Goal: Information Seeking & Learning: Learn about a topic

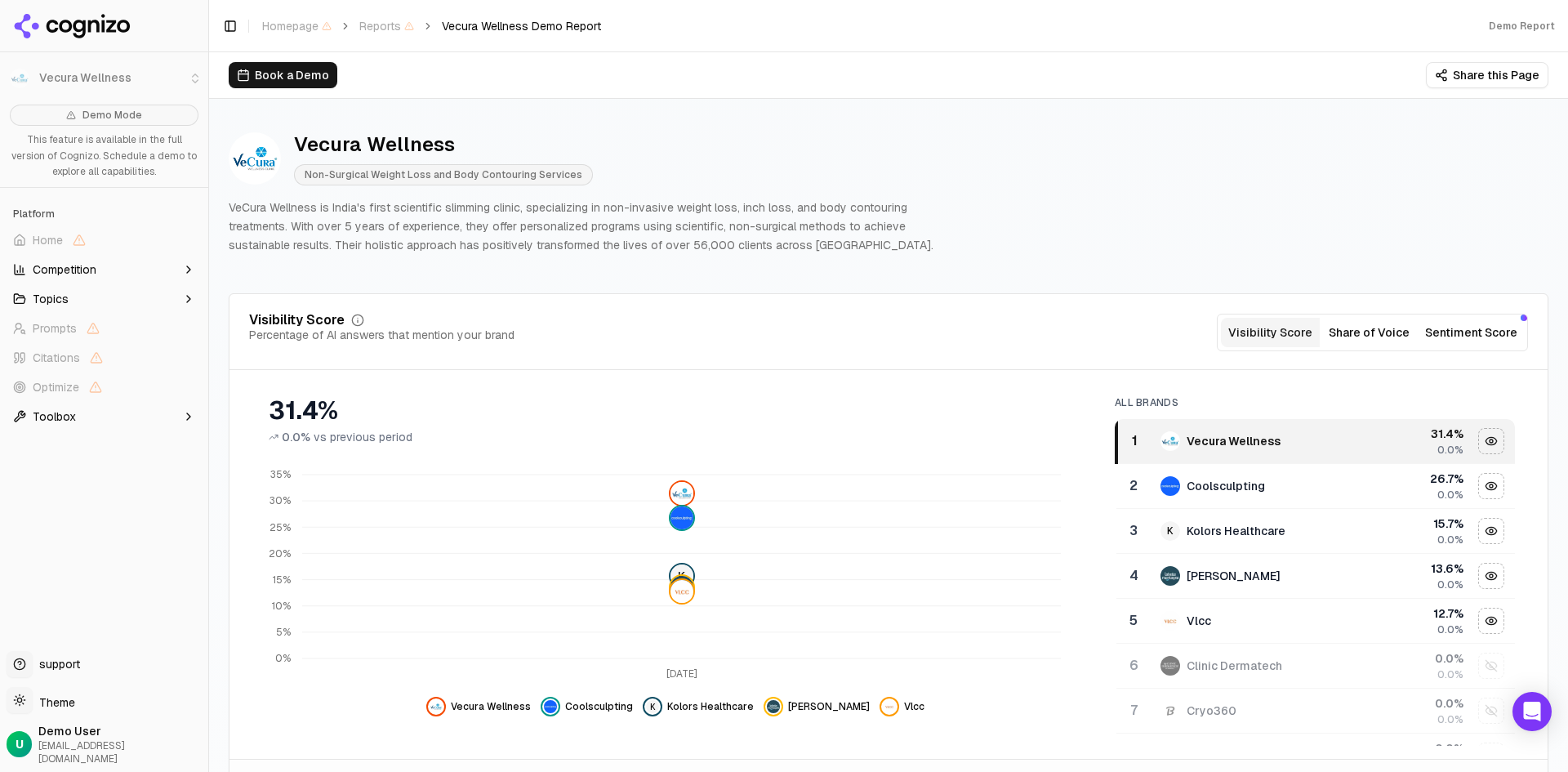
click at [1476, 330] on button "Sentiment Score" at bounding box center [1471, 333] width 106 height 30
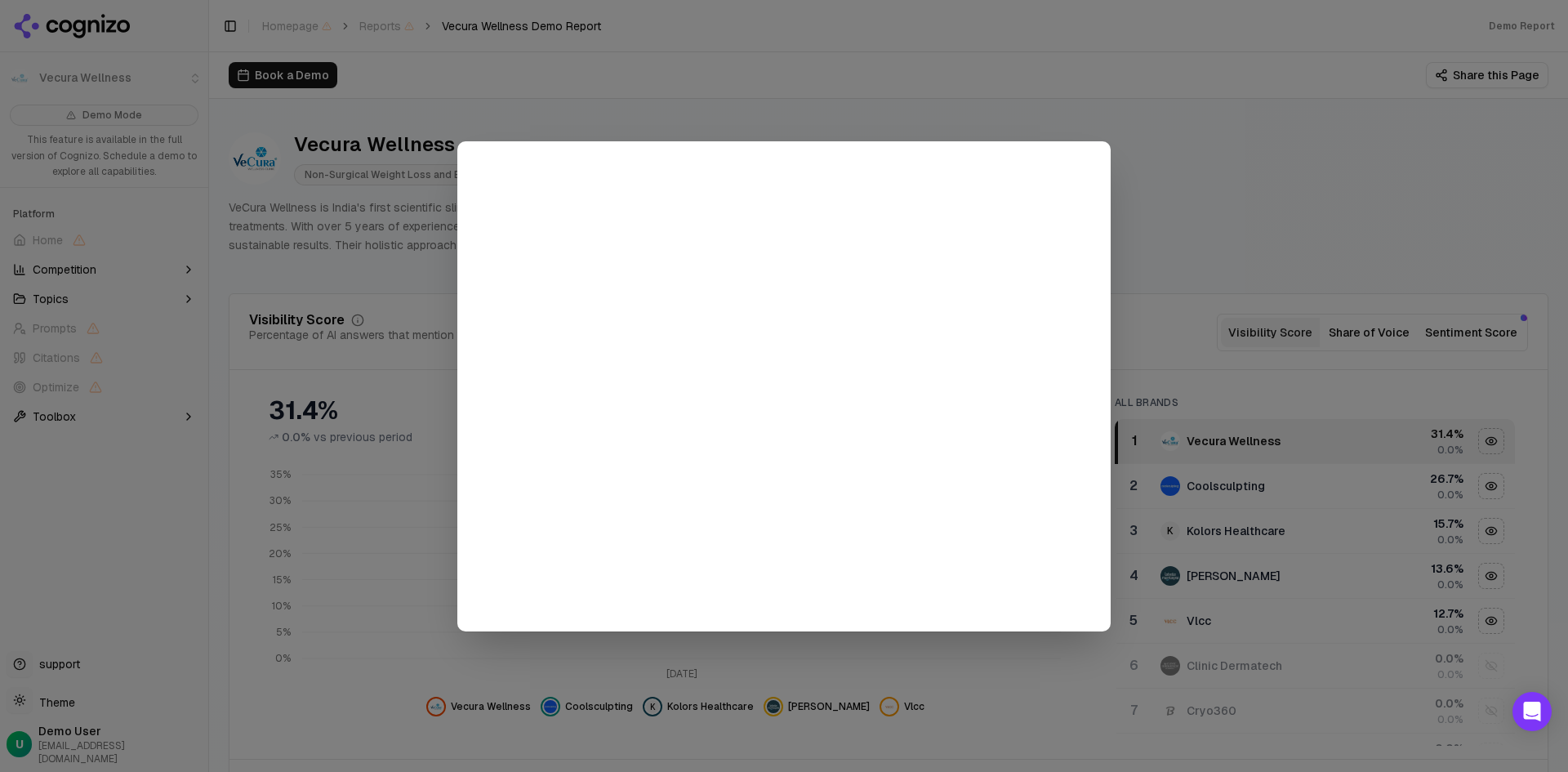
click at [1168, 226] on div at bounding box center [784, 386] width 1568 height 772
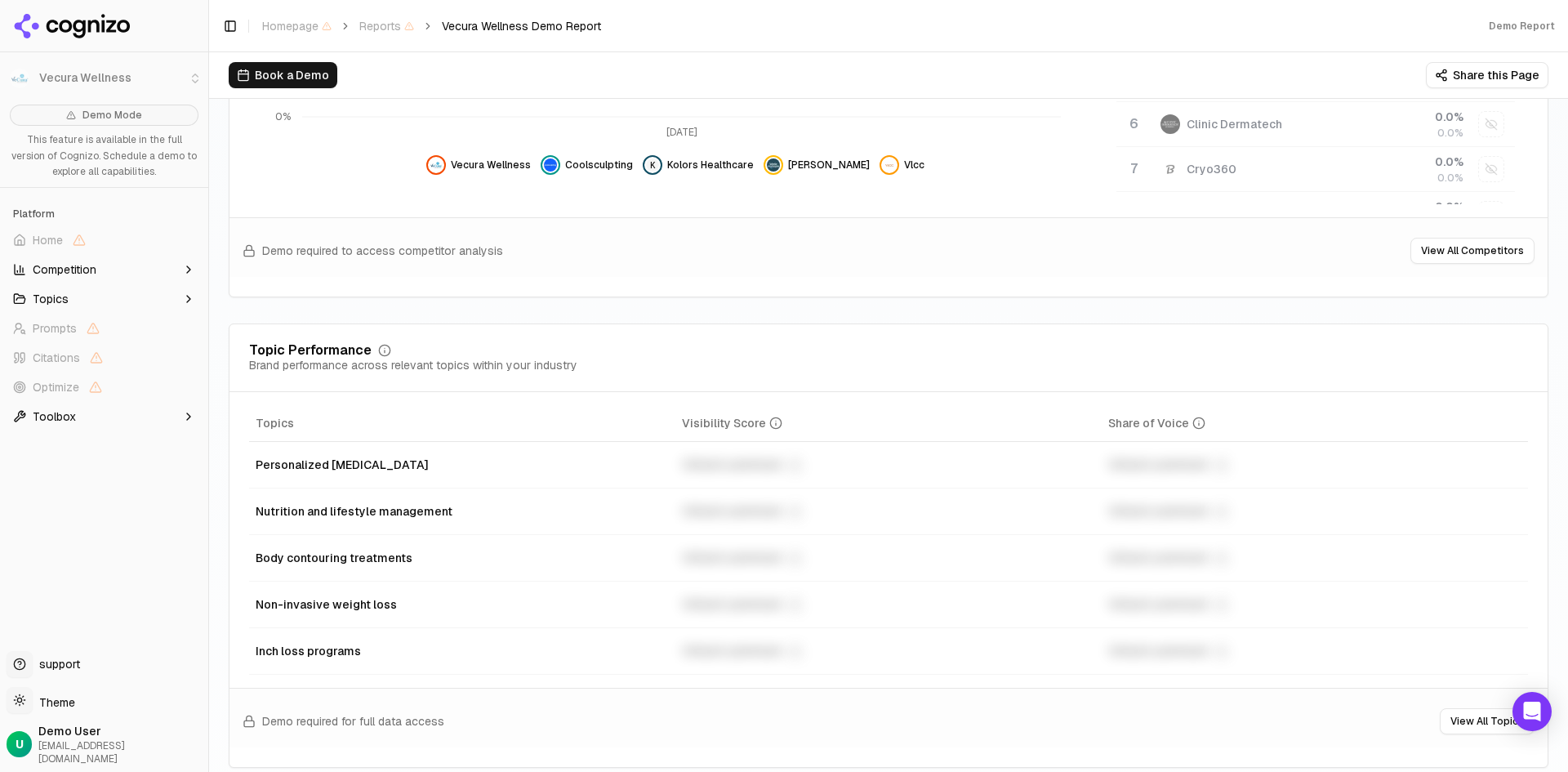
scroll to position [654, 0]
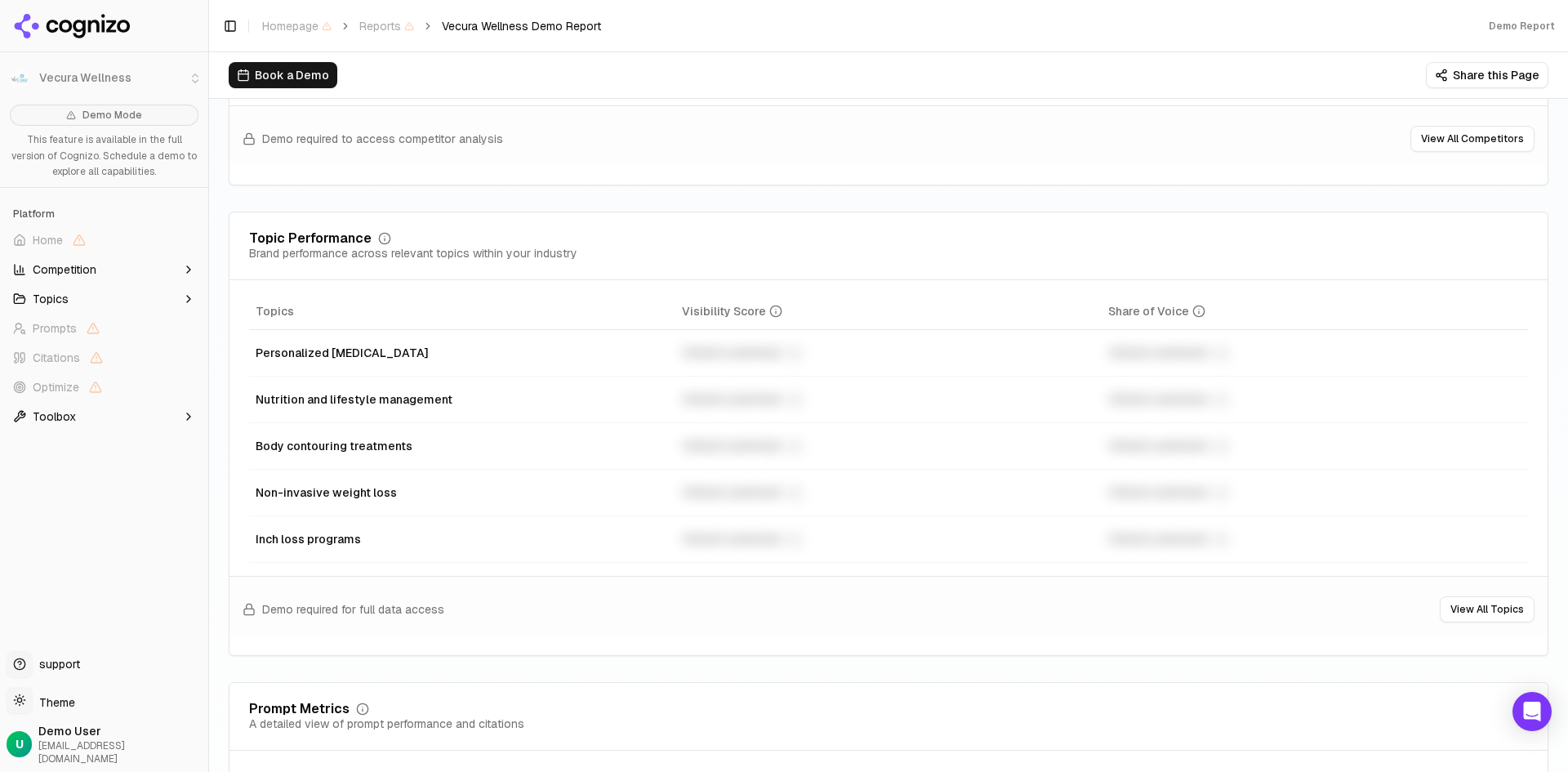
click at [182, 298] on icon "button" at bounding box center [188, 299] width 13 height 13
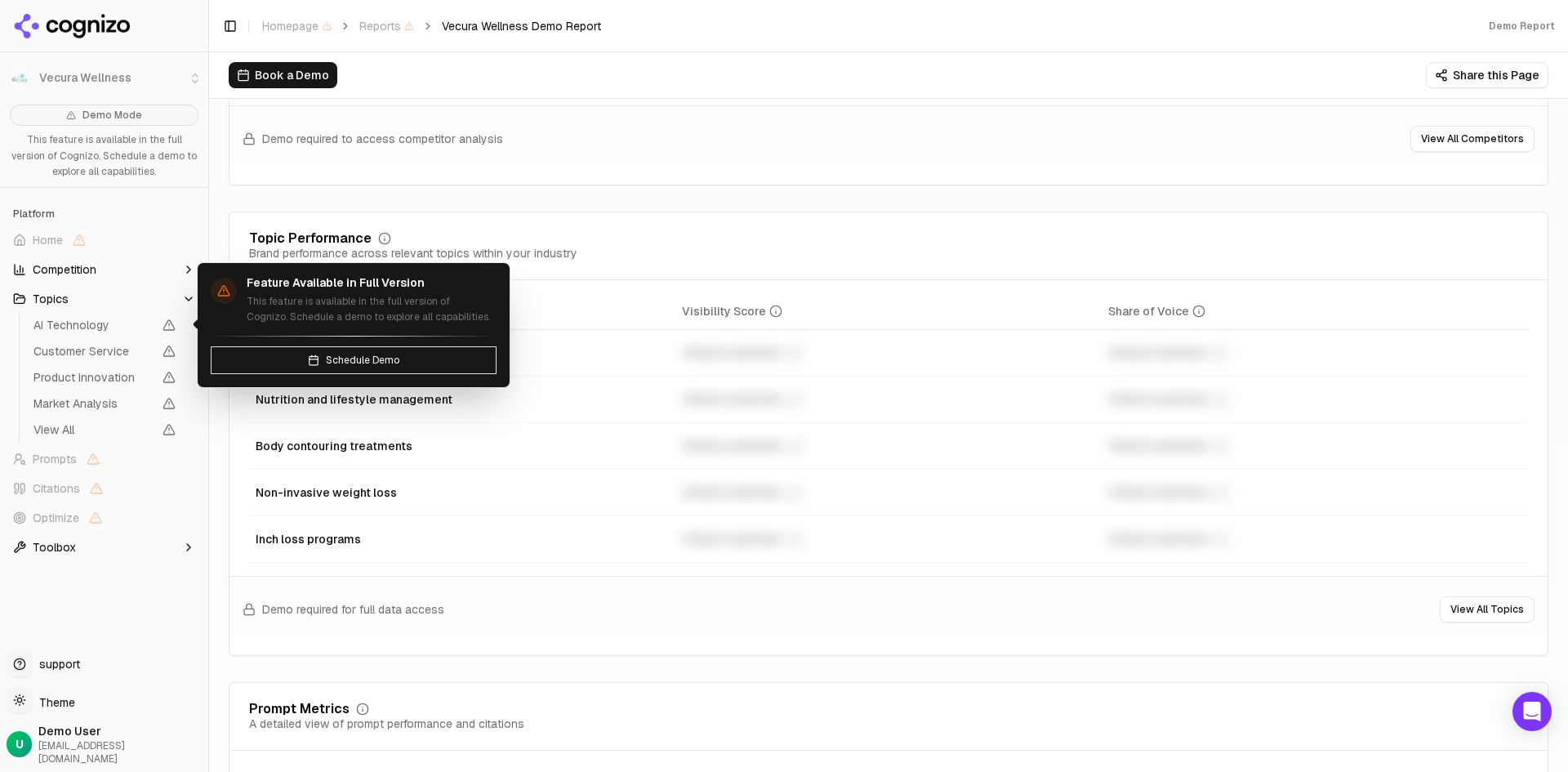
click at [69, 329] on span "AI Technology" at bounding box center [93, 326] width 119 height 17
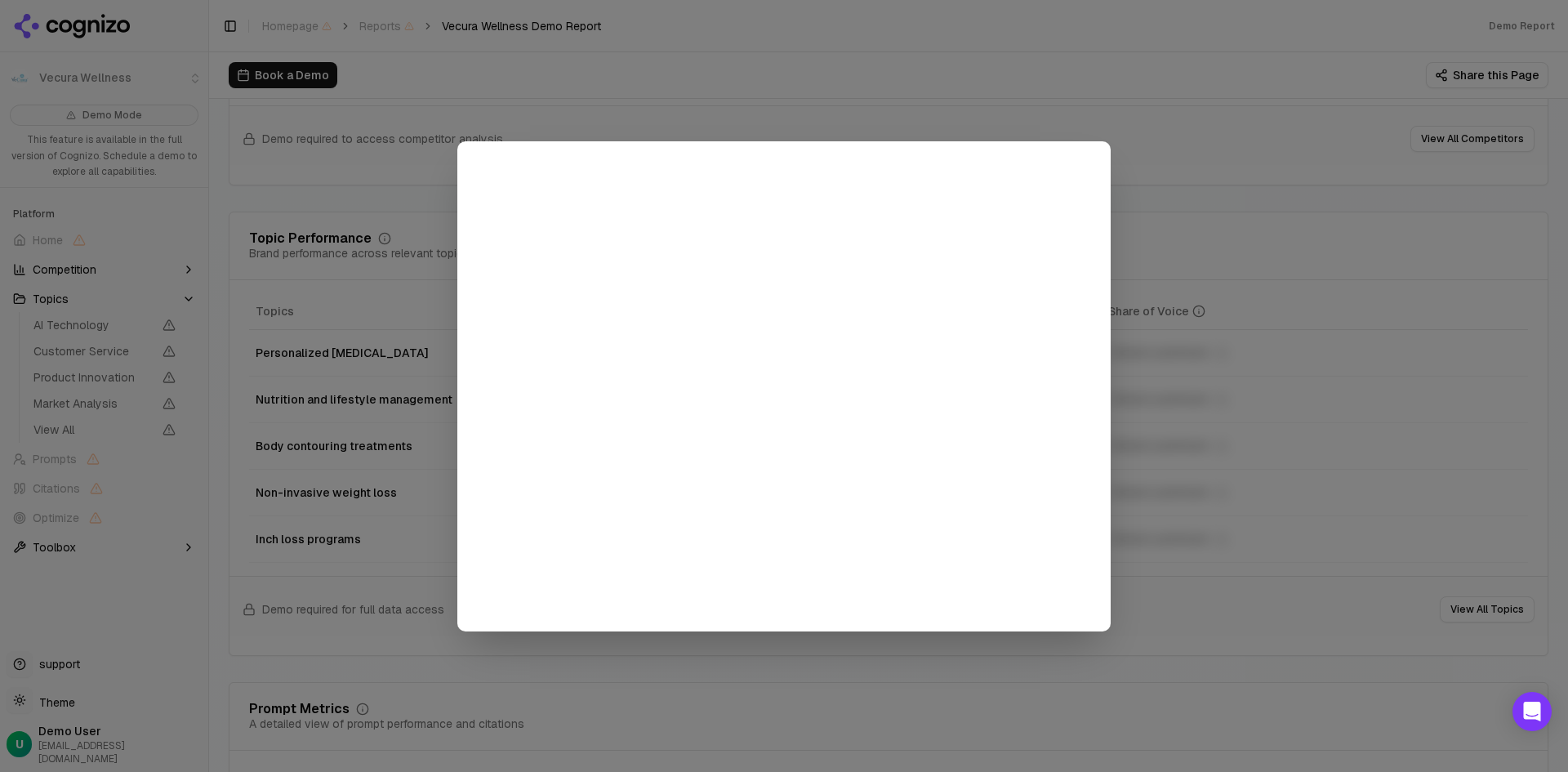
click at [877, 107] on div at bounding box center [784, 386] width 1568 height 772
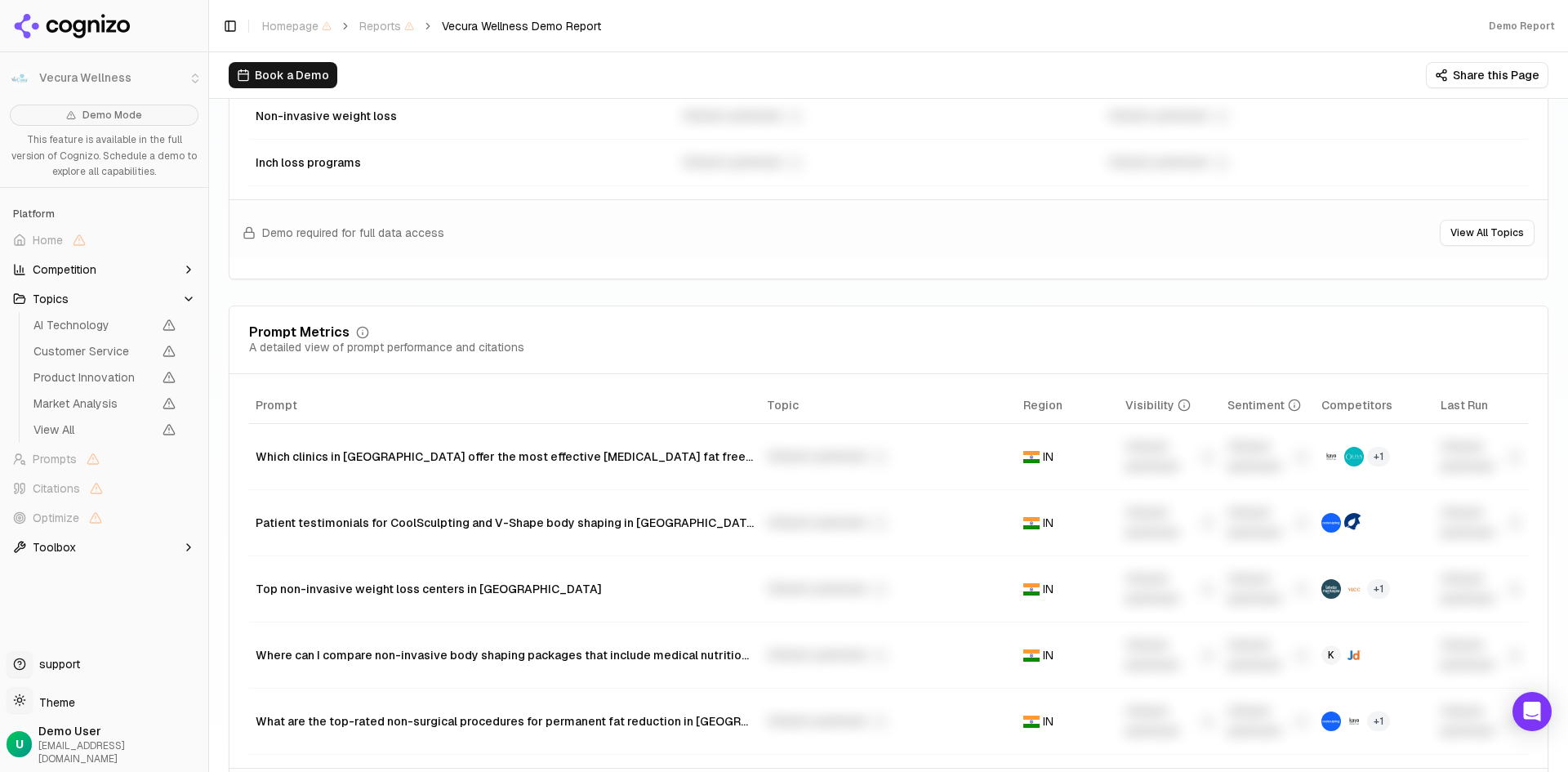
scroll to position [1144, 0]
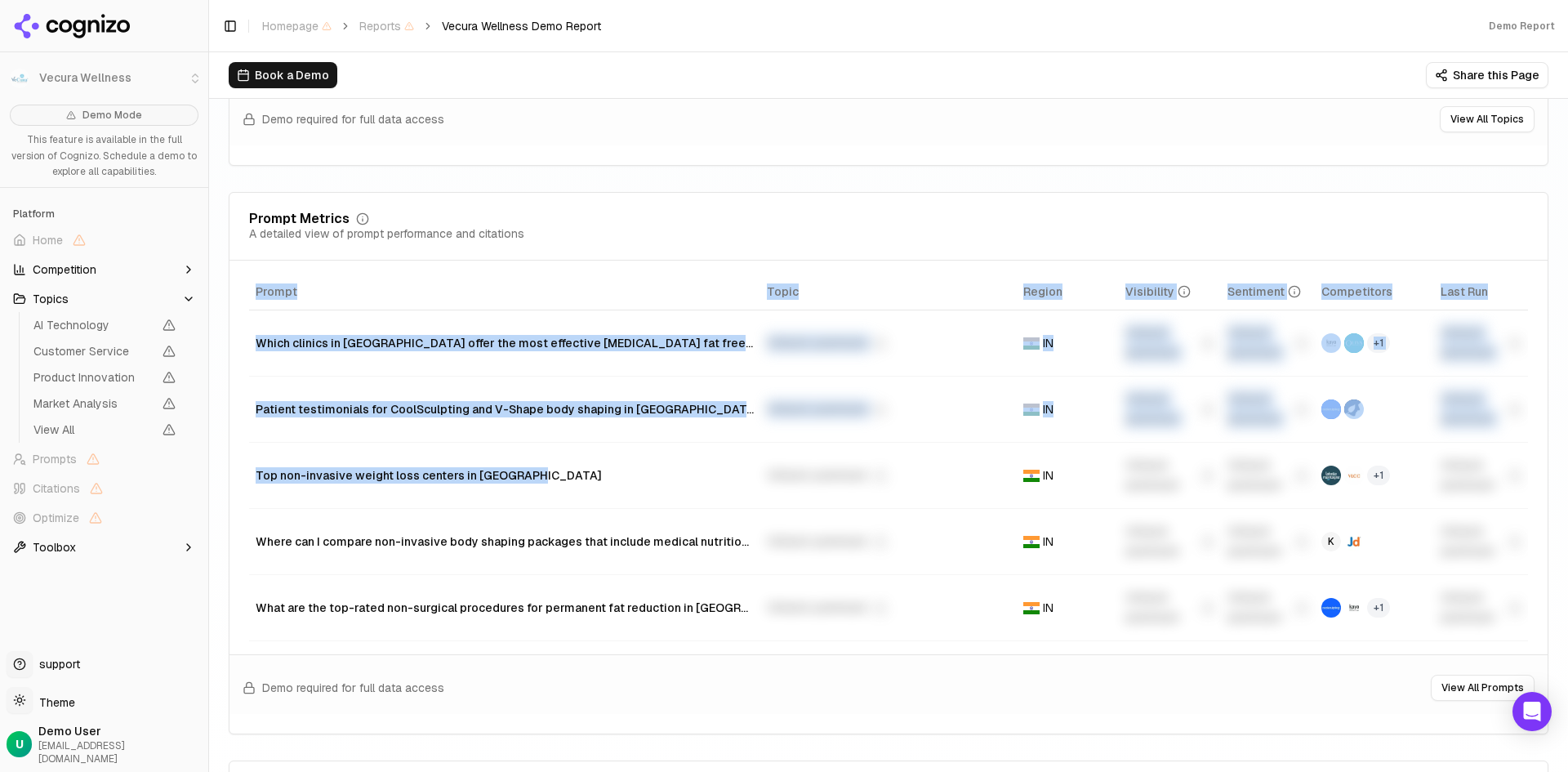
drag, startPoint x: 233, startPoint y: 500, endPoint x: 531, endPoint y: 461, distance: 300.5
click at [531, 461] on div "Prompt Topic Region Visibility Sentiment Competitors Last Run Which clinics in …" at bounding box center [889, 457] width 1319 height 368
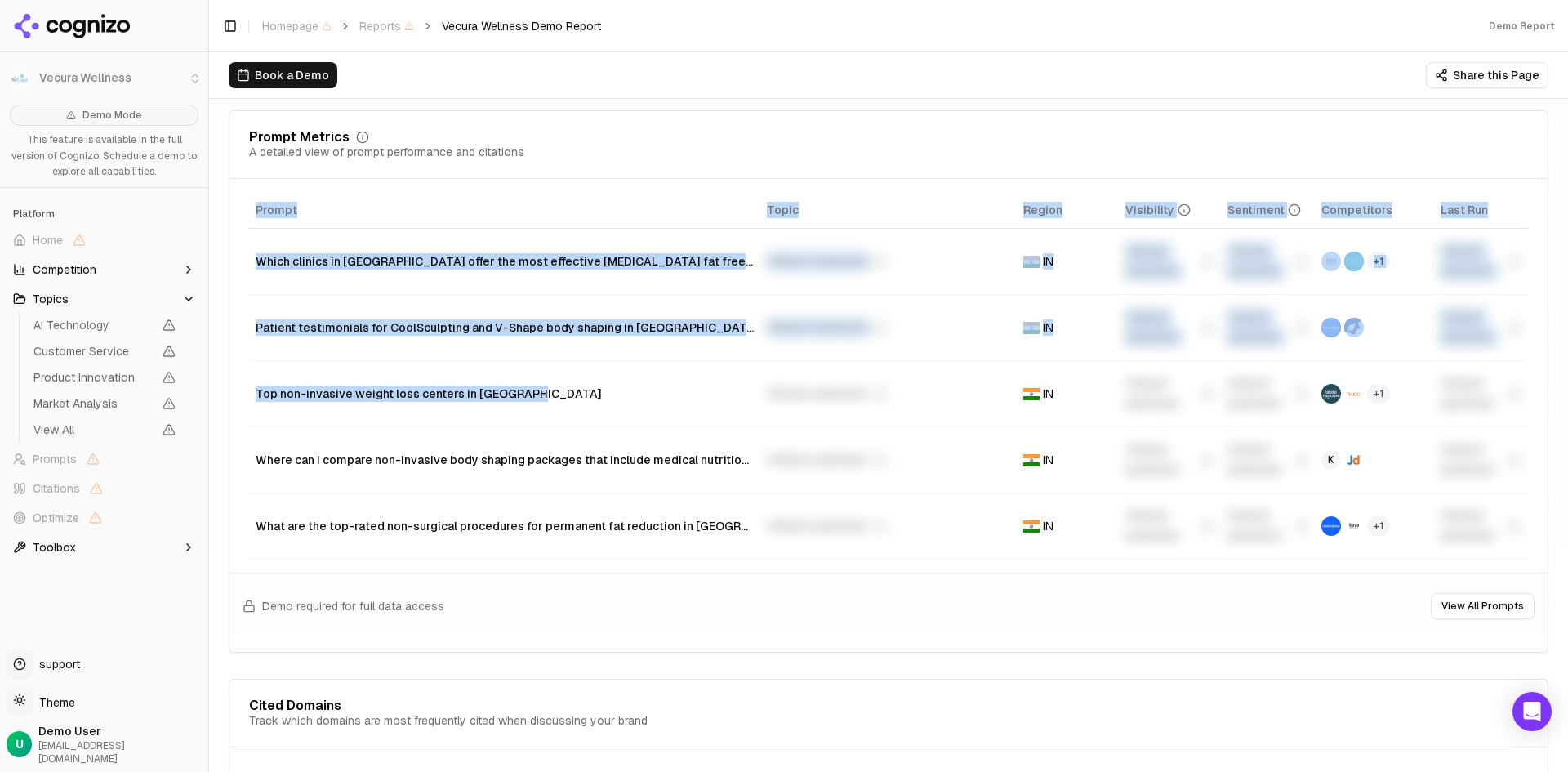
click at [224, 359] on div "Vecura Wellness Non-Surgical Weight Loss and Body Contouring Services VeCura We…" at bounding box center [888, 766] width 1359 height 3786
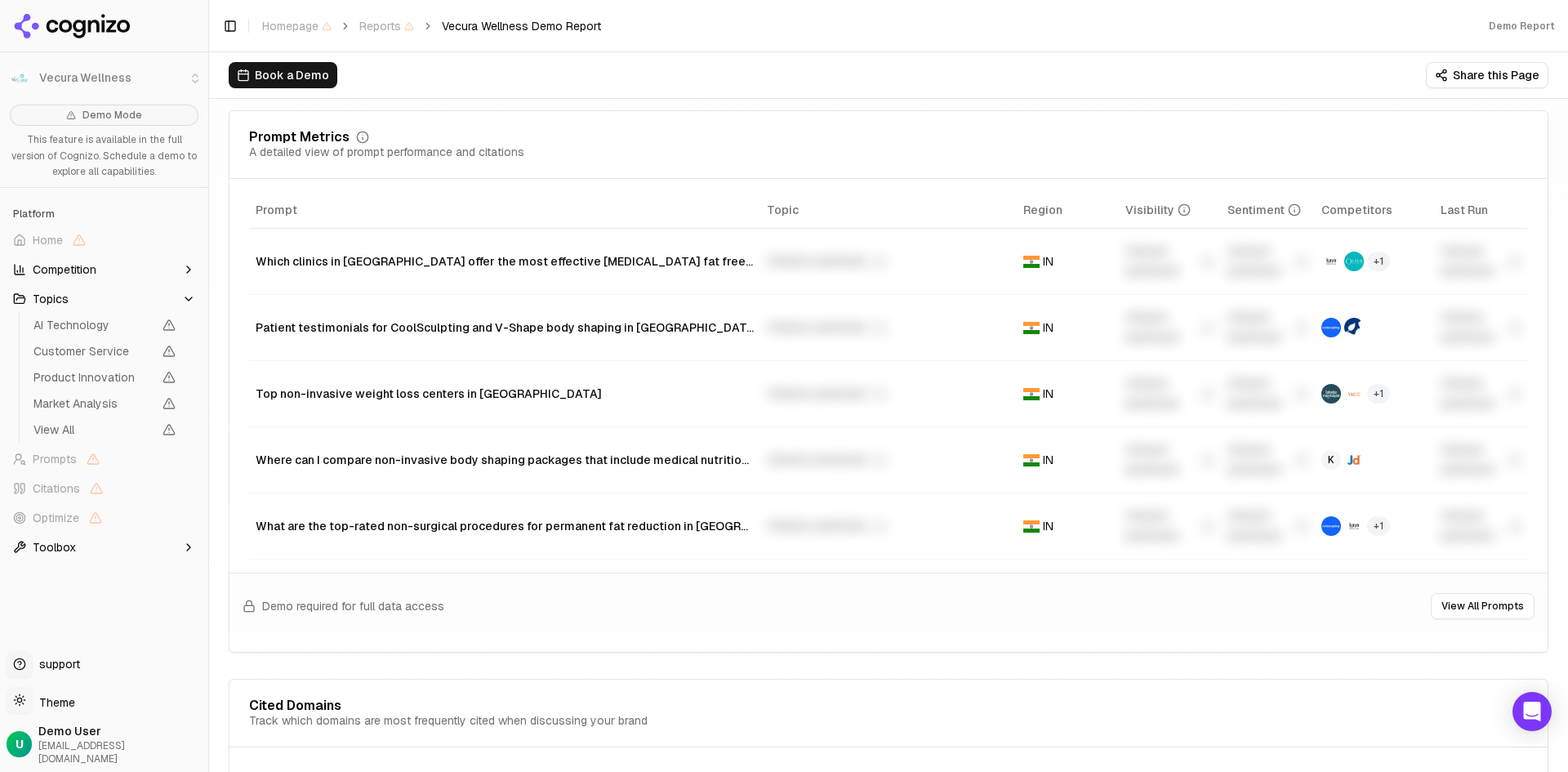
click at [1478, 598] on button "View All Prompts" at bounding box center [1483, 607] width 104 height 26
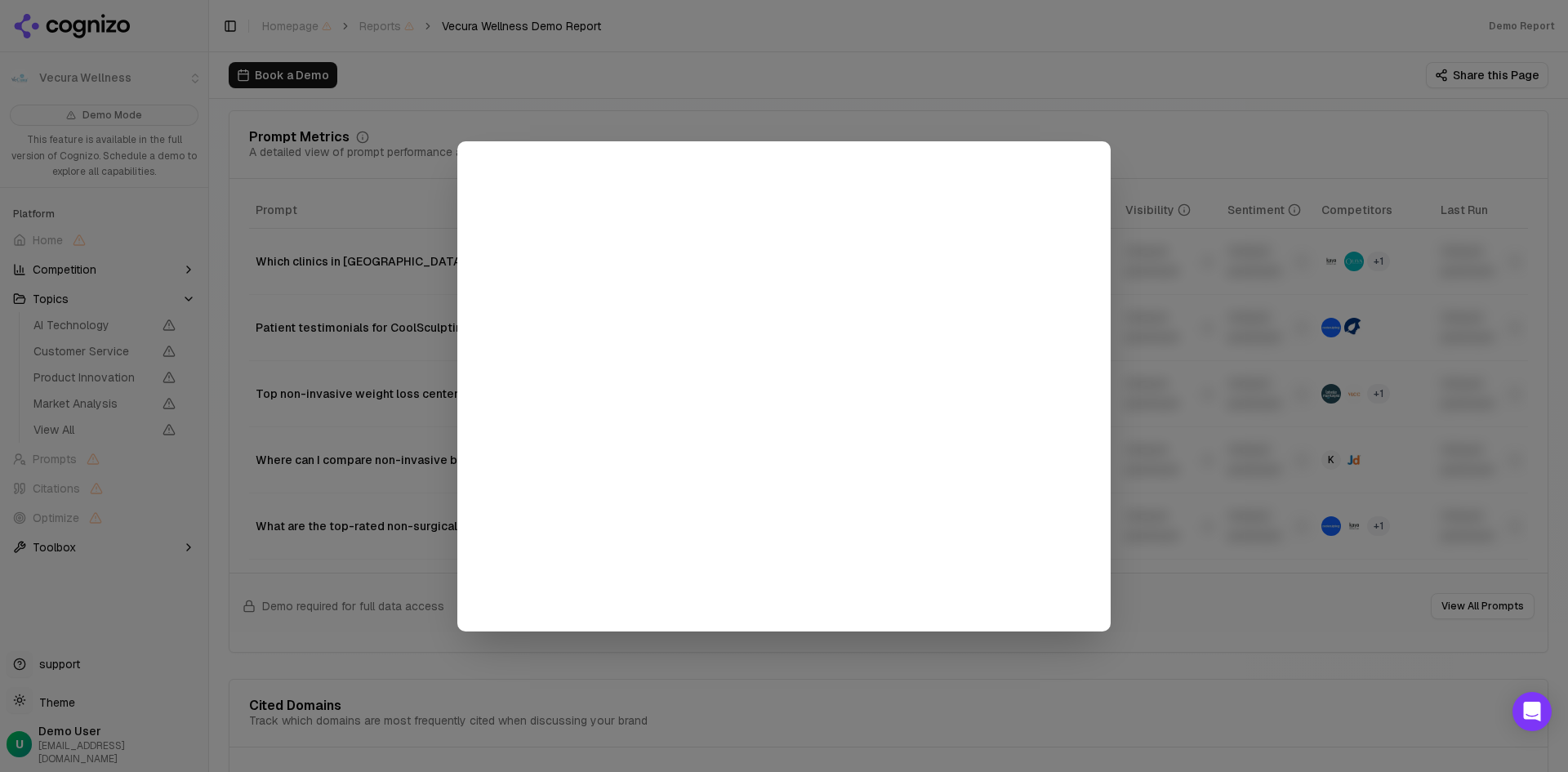
click at [378, 326] on div at bounding box center [784, 386] width 1568 height 772
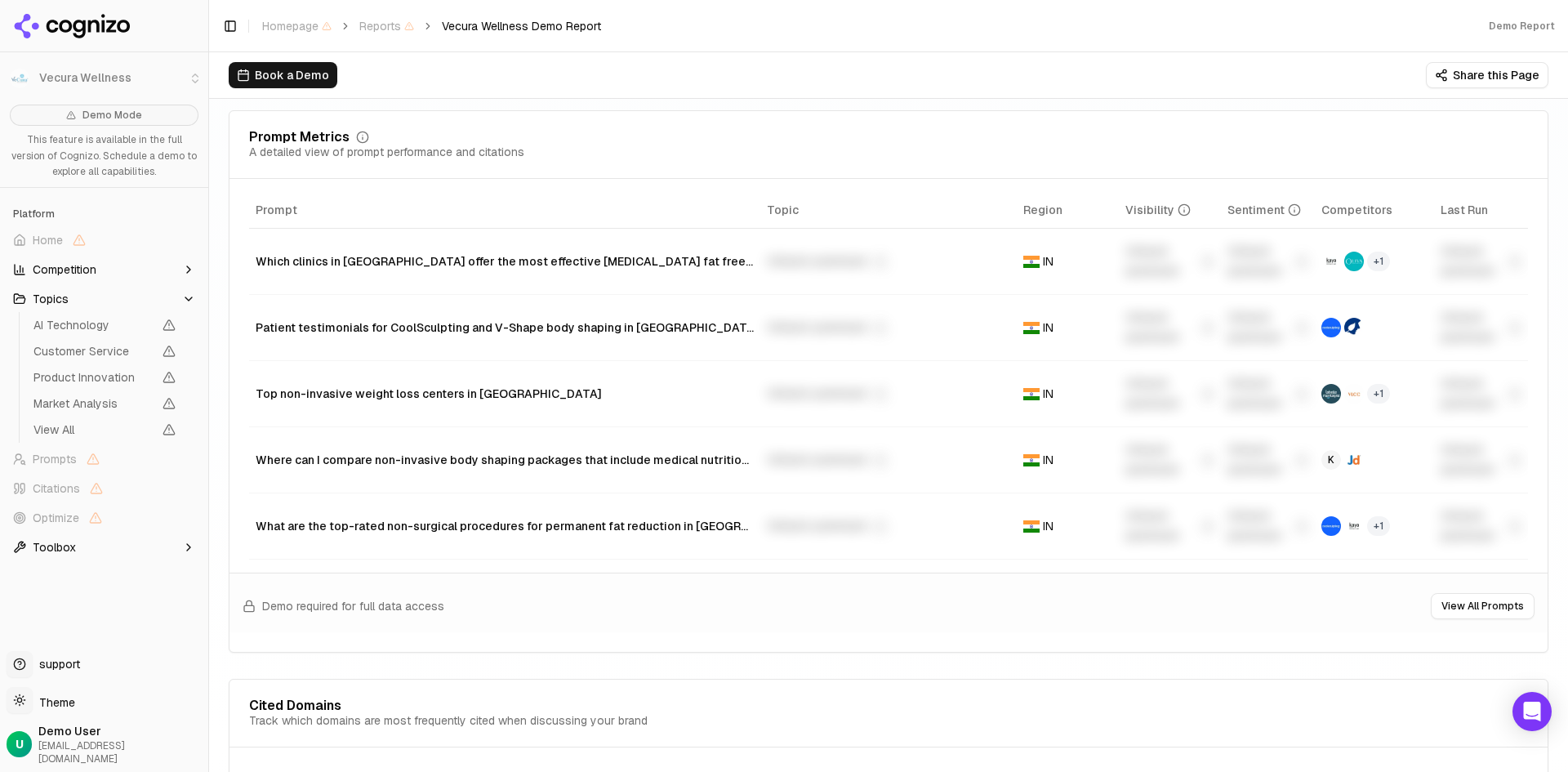
click at [306, 385] on td "Top non-invasive weight loss centers in [GEOGRAPHIC_DATA]" at bounding box center [505, 394] width 511 height 66
copy div "Top non-invasive weight loss centers in [GEOGRAPHIC_DATA]"
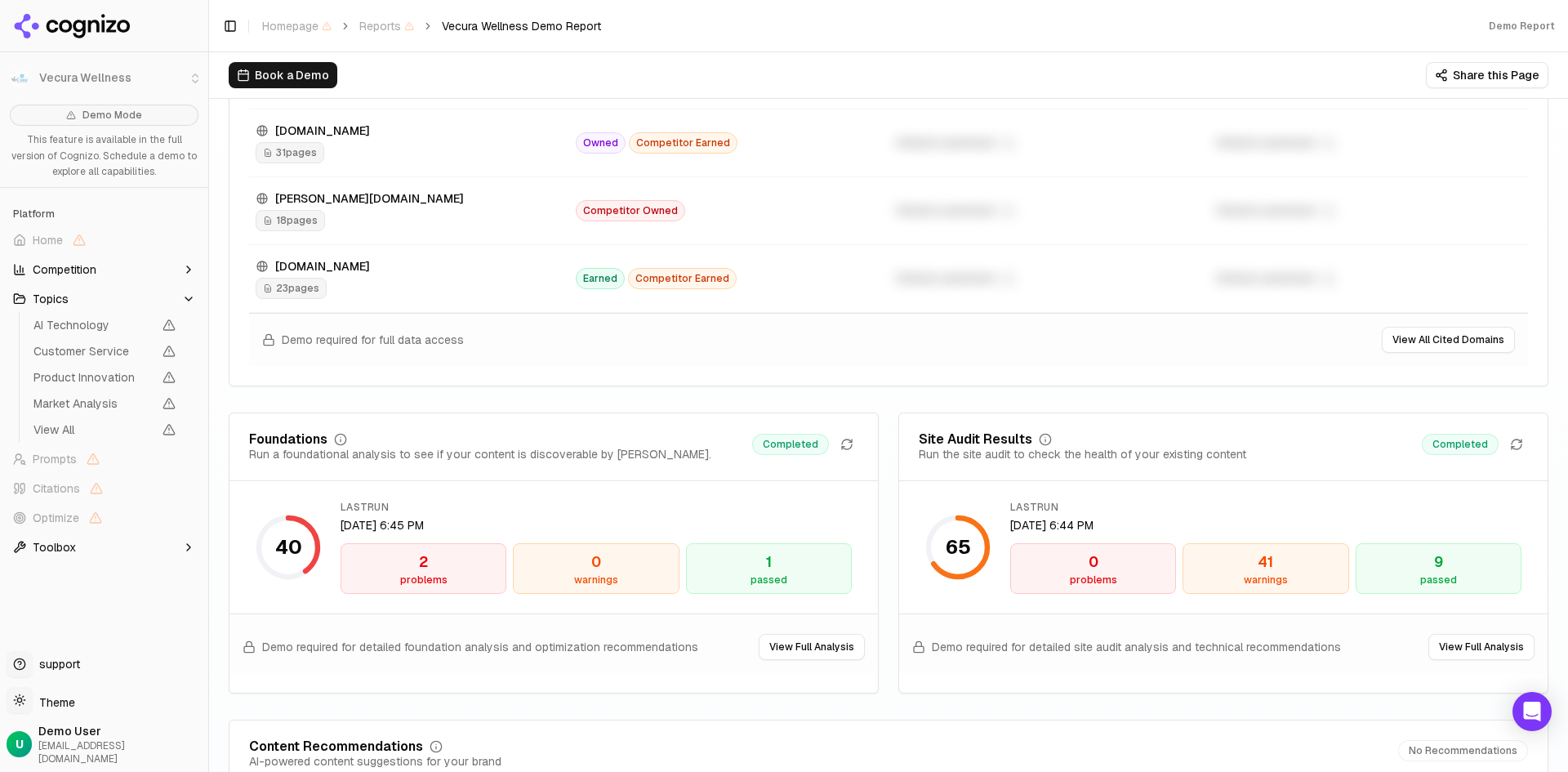
scroll to position [2124, 0]
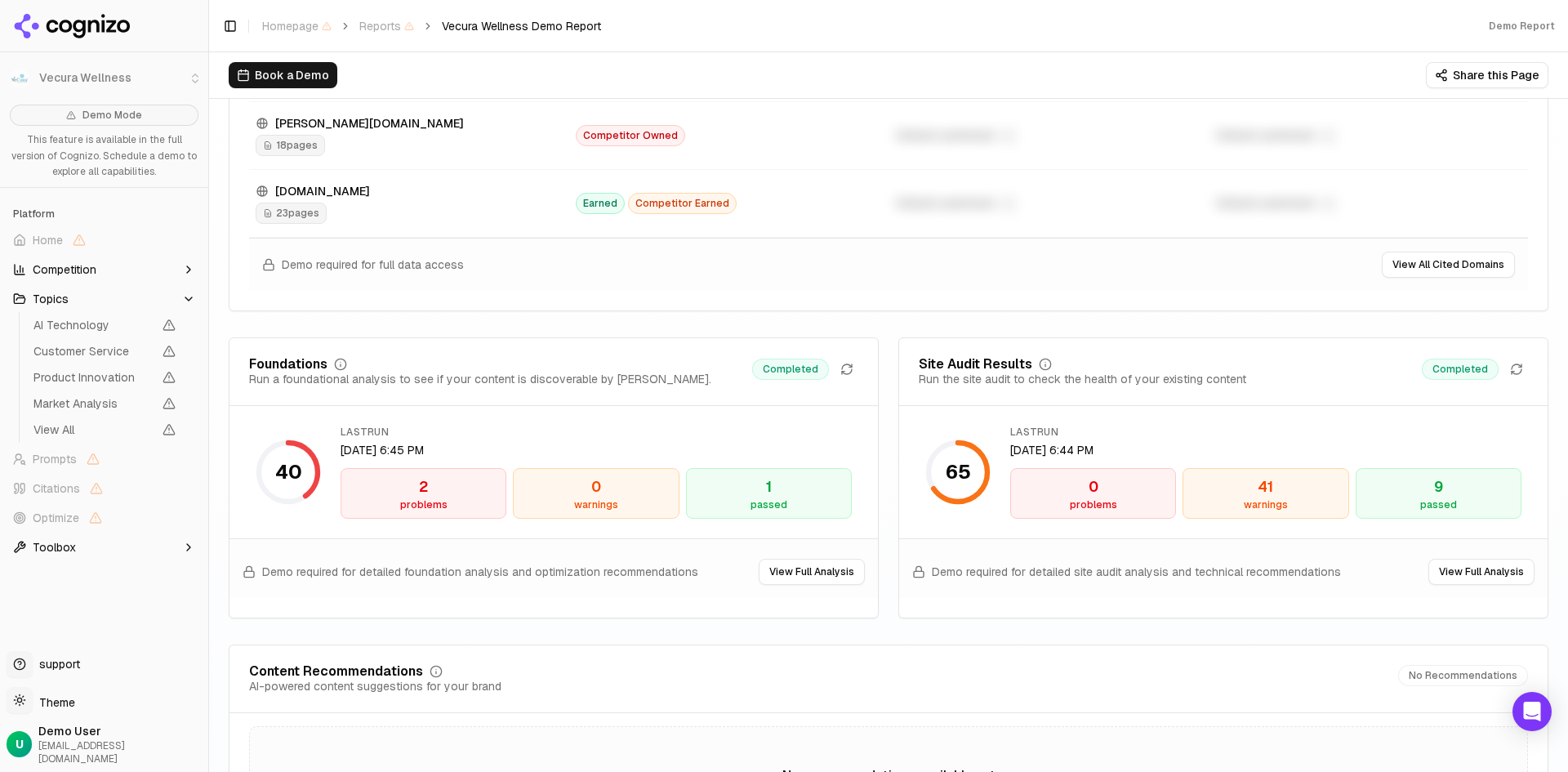
click at [437, 490] on div "2" at bounding box center [423, 487] width 151 height 23
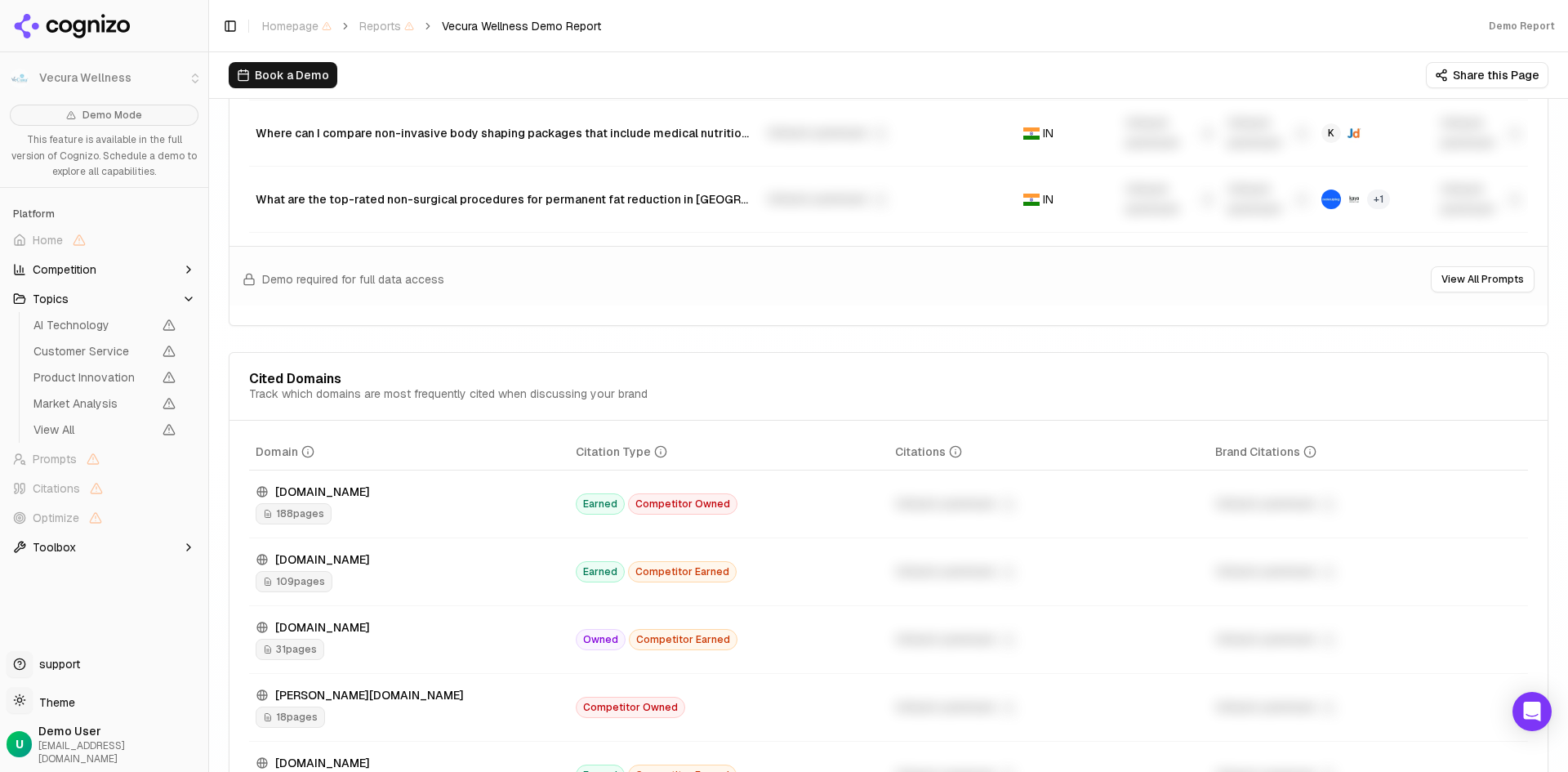
scroll to position [1226, 0]
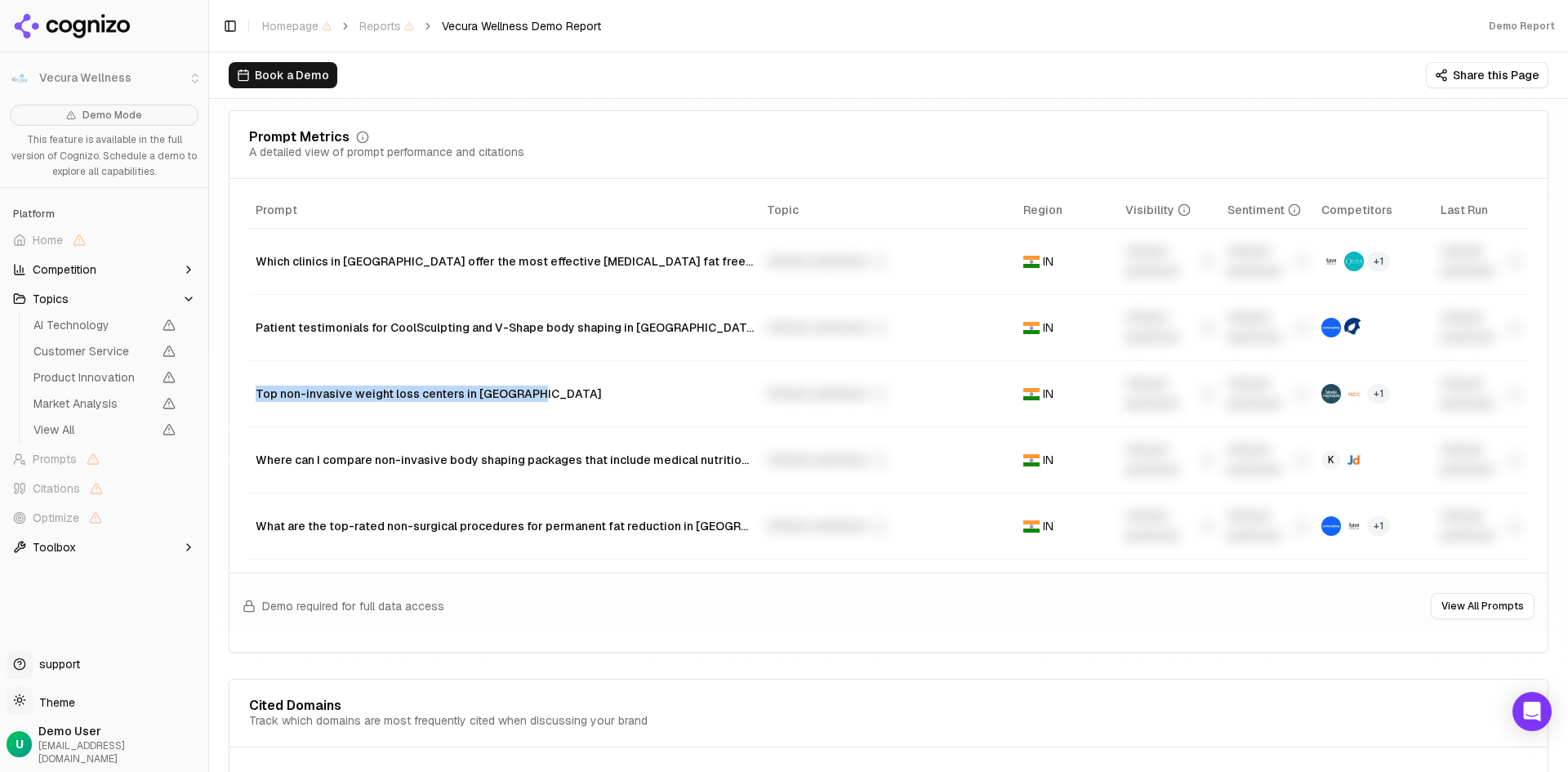
drag, startPoint x: 250, startPoint y: 398, endPoint x: 523, endPoint y: 412, distance: 273.4
click at [523, 412] on td "Top non-invasive weight loss centers in [GEOGRAPHIC_DATA]" at bounding box center [505, 394] width 511 height 66
copy div "Top non-invasive weight loss centers in [GEOGRAPHIC_DATA]"
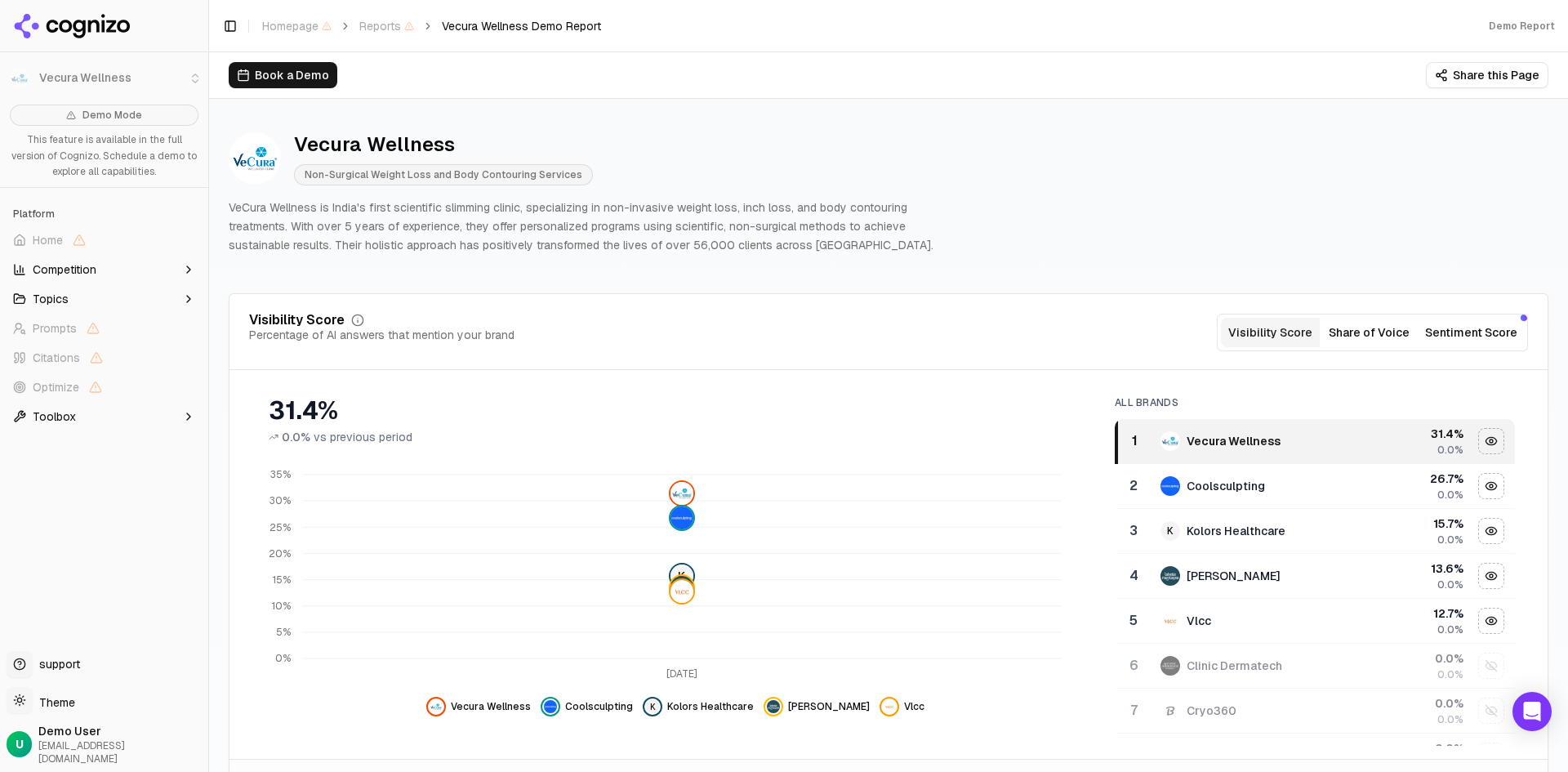
click at [99, 267] on button "Competition" at bounding box center [104, 269] width 195 height 26
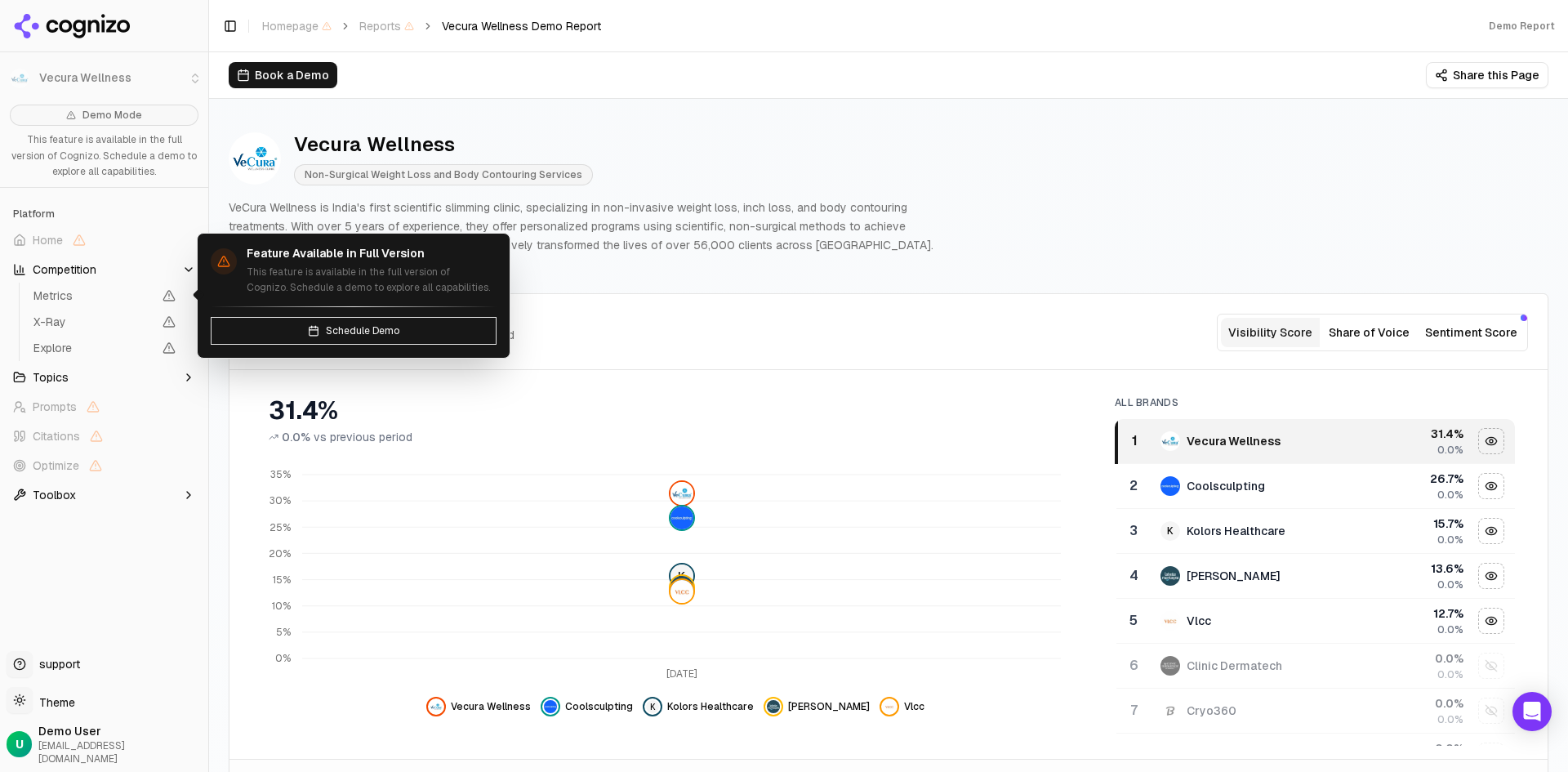
click at [87, 292] on span "Metrics" at bounding box center [93, 296] width 119 height 17
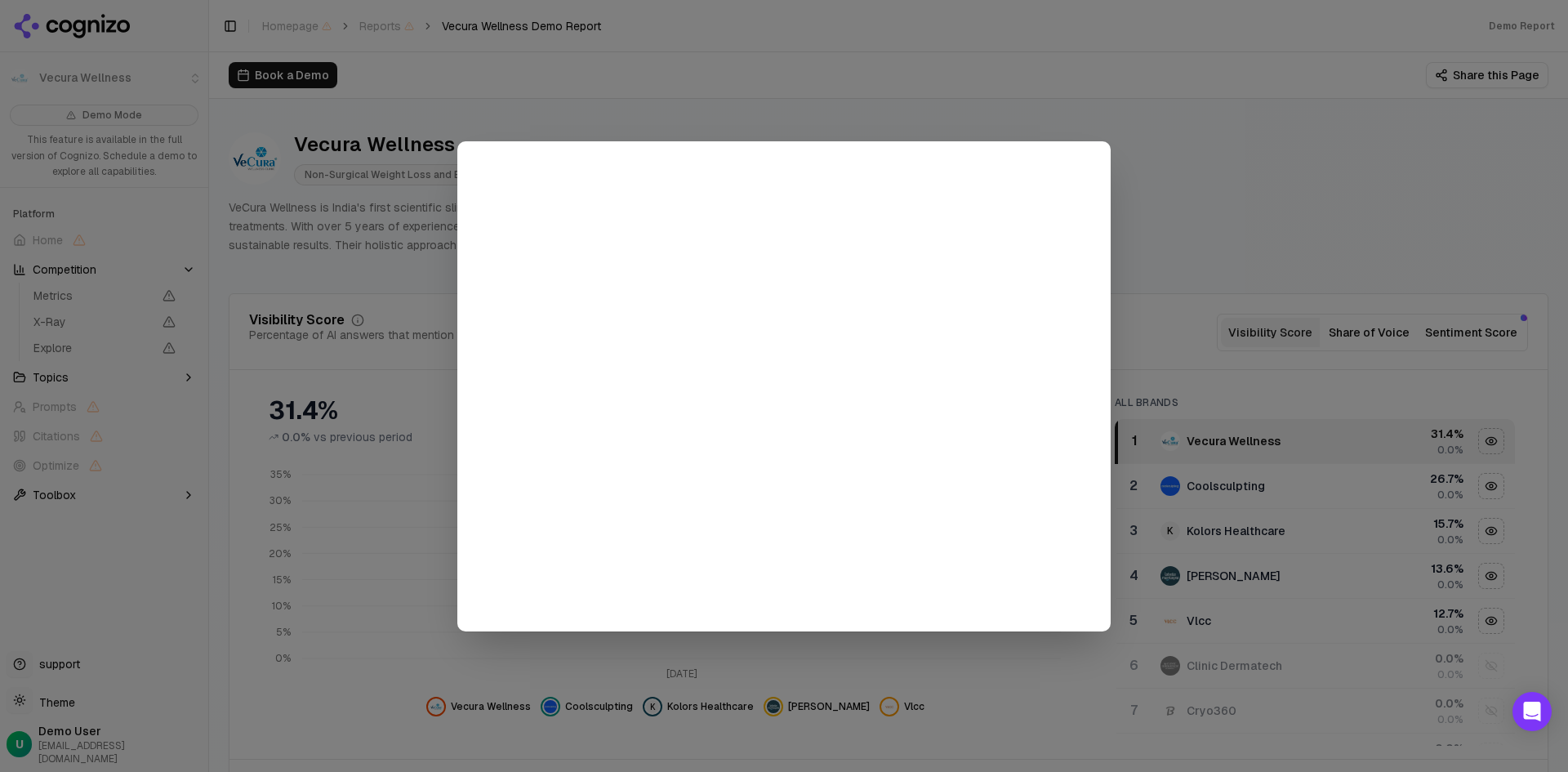
click at [55, 560] on div at bounding box center [784, 386] width 1568 height 772
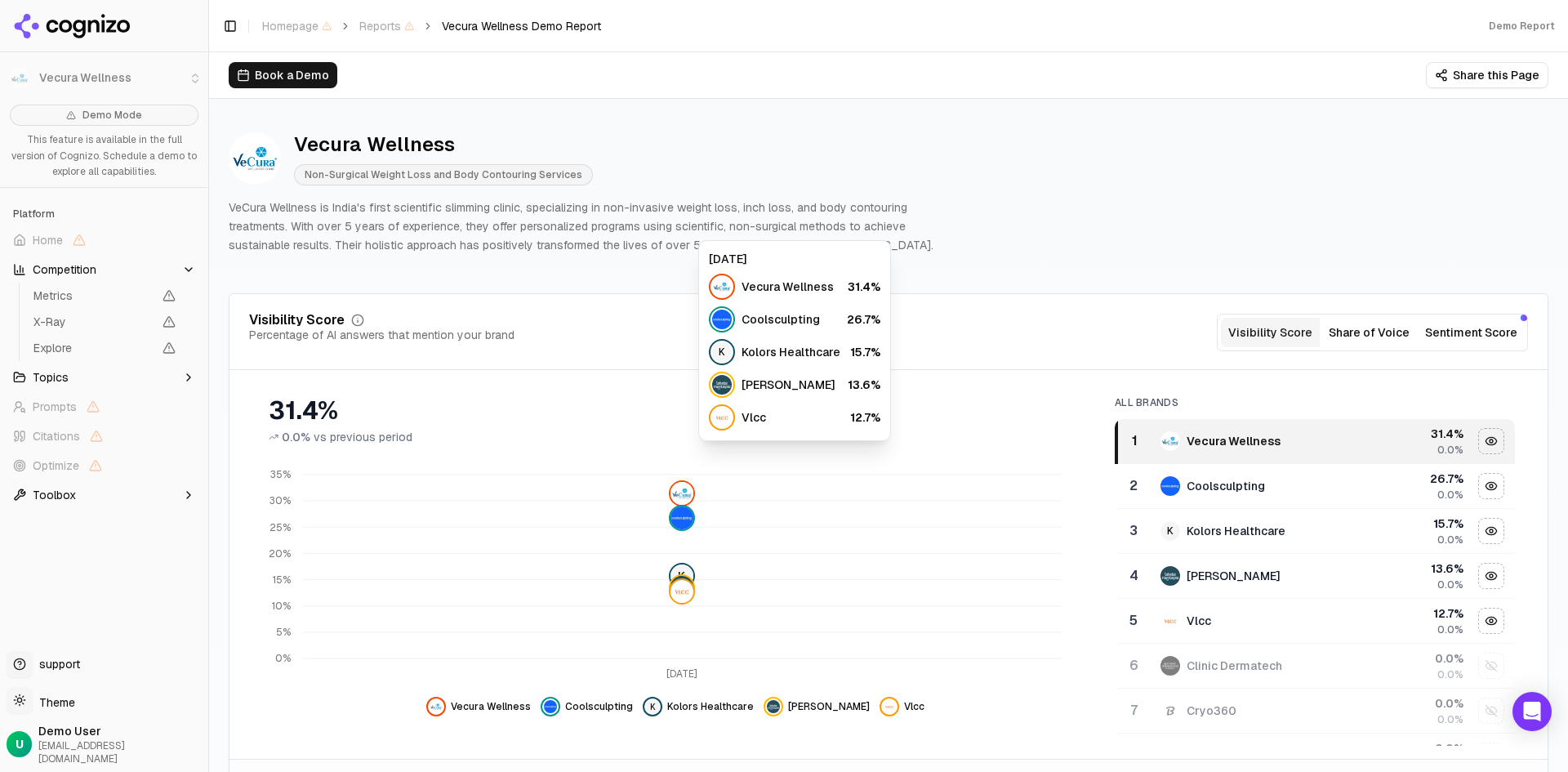
scroll to position [572, 0]
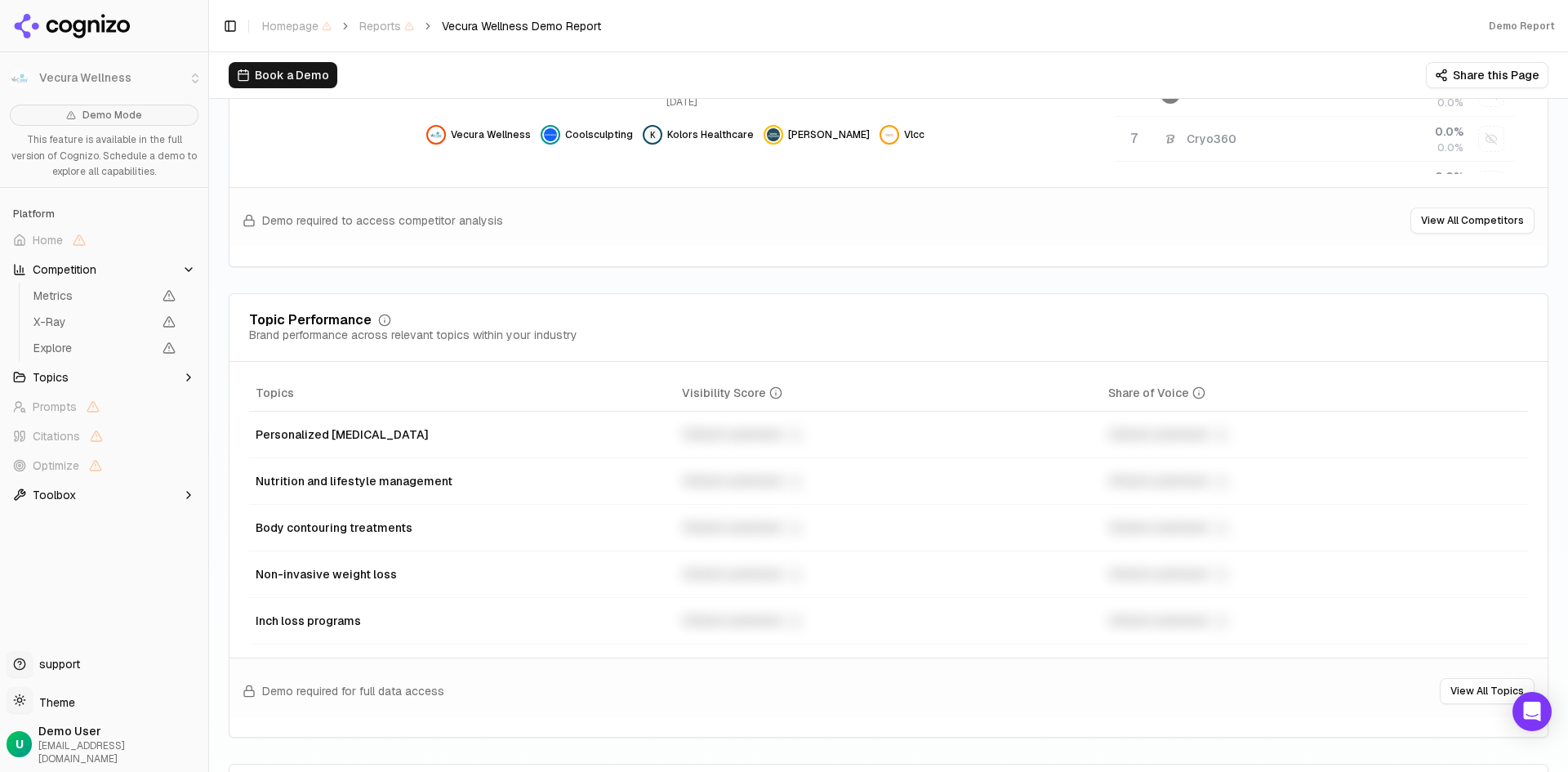
click at [758, 482] on div "Unlock premium" at bounding box center [888, 481] width 413 height 20
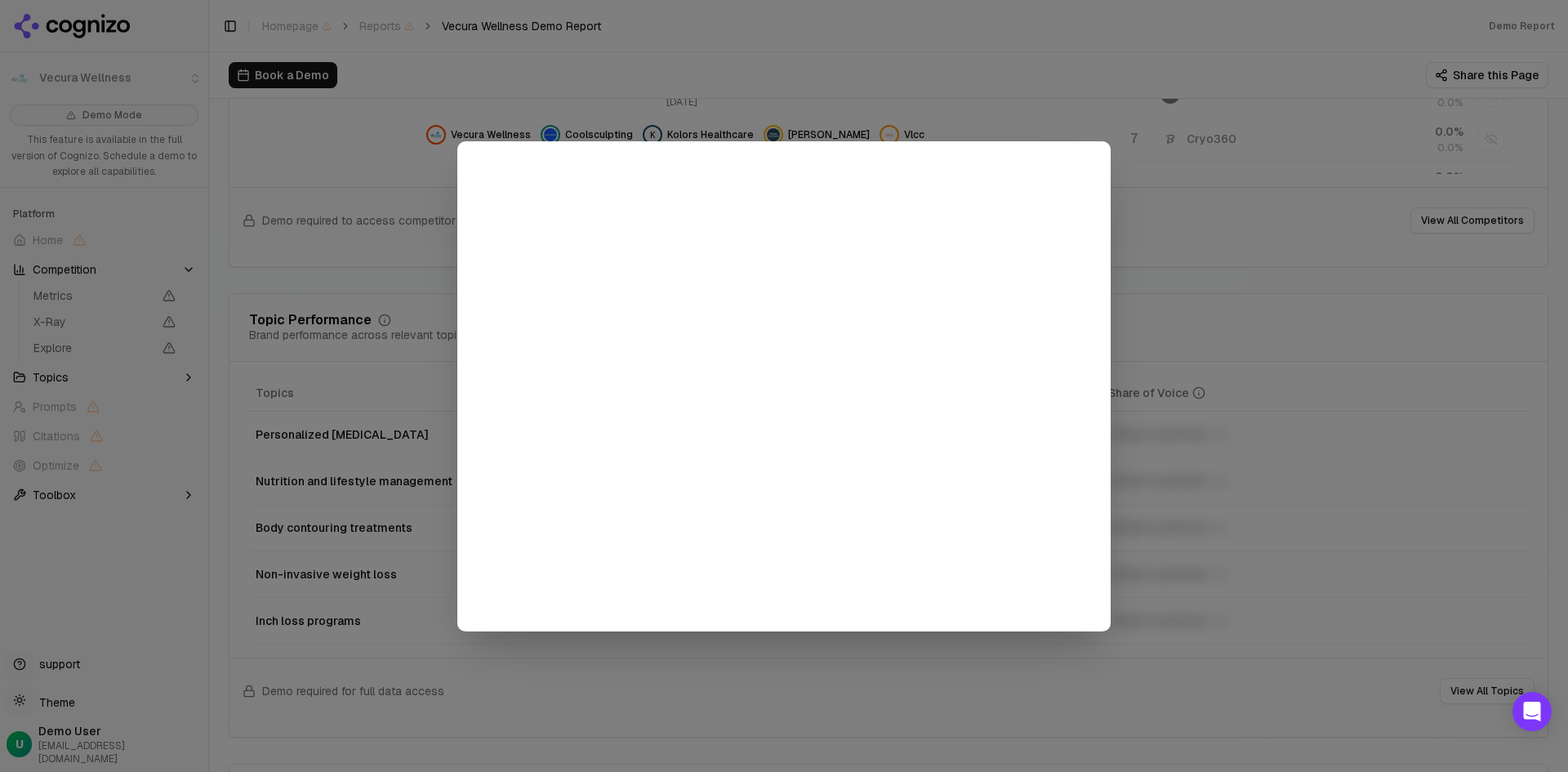
click at [1355, 660] on div at bounding box center [784, 386] width 1568 height 772
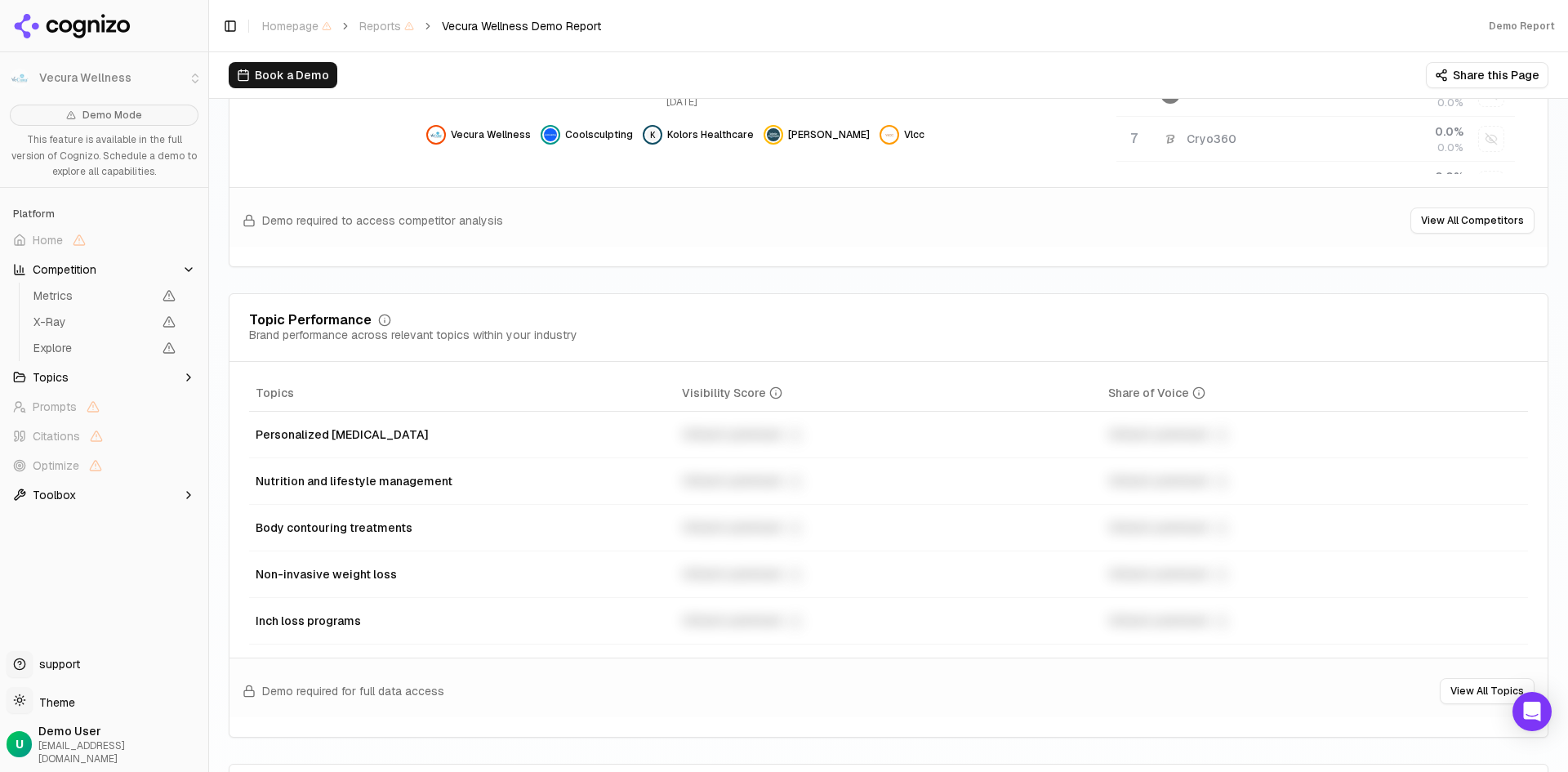
click at [189, 494] on icon "button" at bounding box center [188, 495] width 3 height 7
click at [189, 494] on icon "button" at bounding box center [188, 495] width 13 height 13
click at [189, 494] on icon "button" at bounding box center [188, 495] width 3 height 7
click at [616, 236] on div "Demo required to access competitor analysis View All Competitors" at bounding box center [889, 217] width 1319 height 60
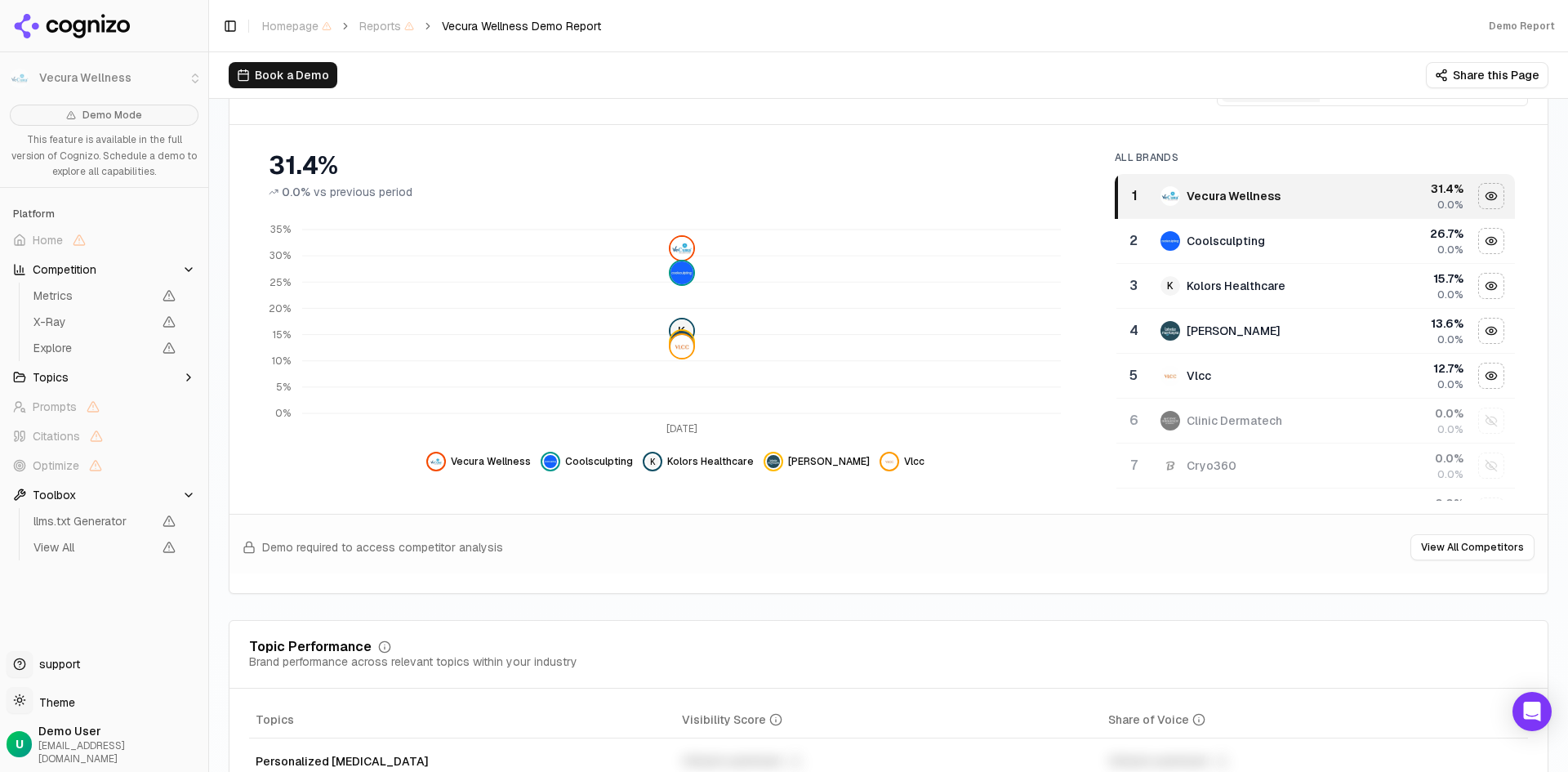
scroll to position [490, 0]
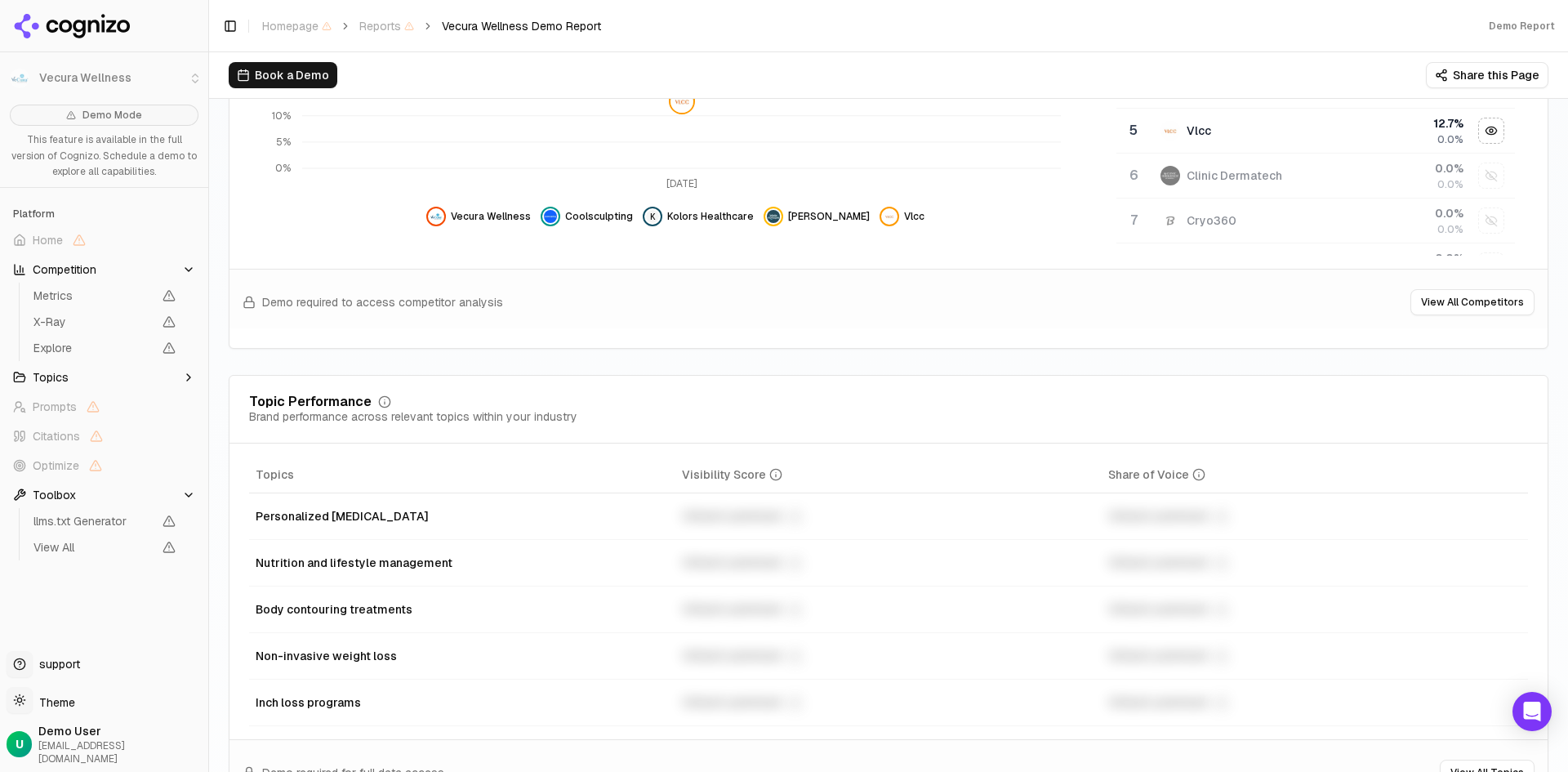
click at [1437, 297] on button "View All Competitors" at bounding box center [1472, 303] width 124 height 26
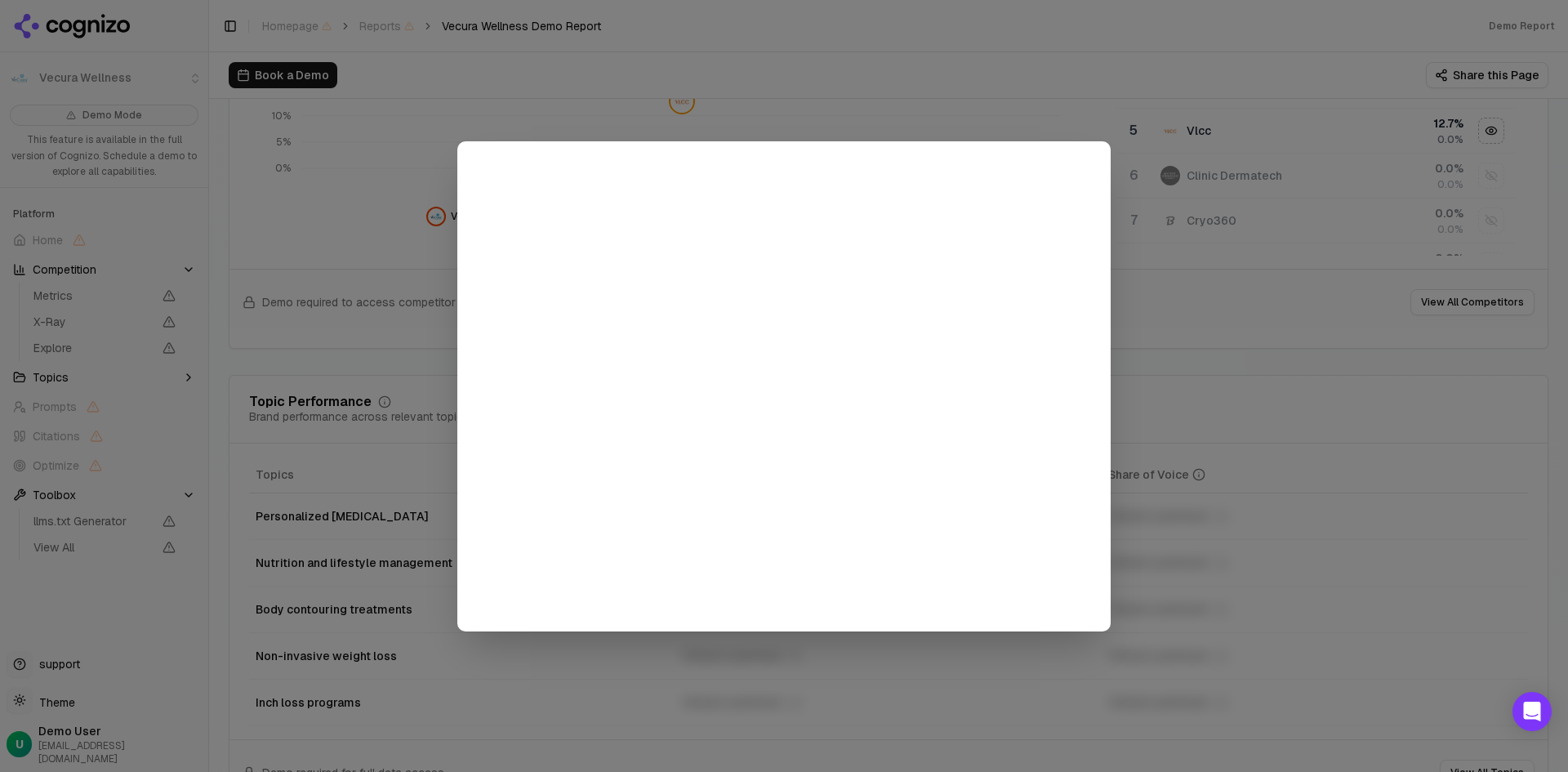
click at [1259, 461] on div at bounding box center [784, 386] width 1568 height 772
